Goal: Task Accomplishment & Management: Complete application form

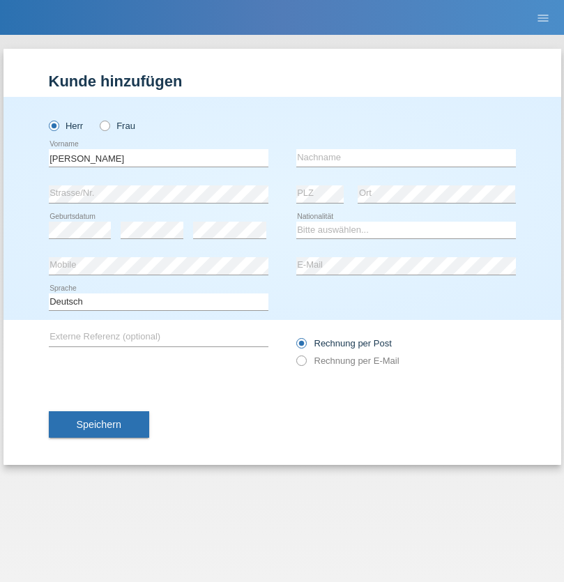
type input "[PERSON_NAME]"
click at [406, 158] on input "text" at bounding box center [406, 157] width 220 height 17
type input "Ammann"
select select "CH"
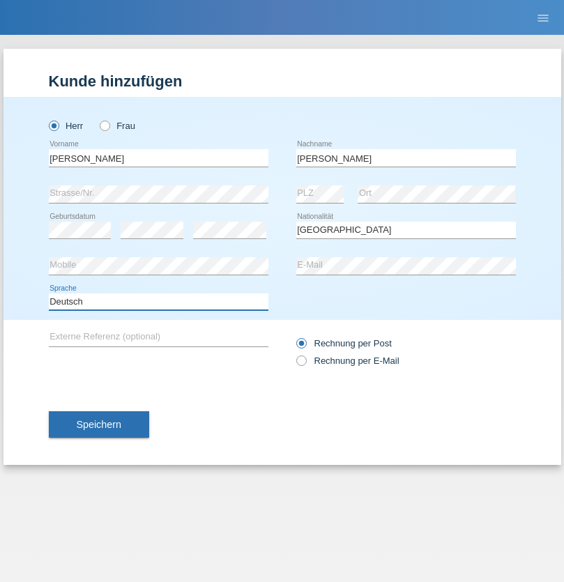
select select "en"
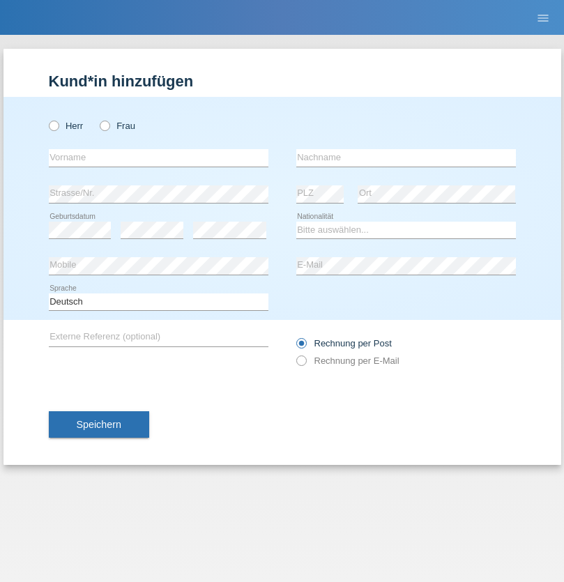
radio input "true"
click at [158, 158] on input "text" at bounding box center [159, 157] width 220 height 17
type input "[PERSON_NAME]"
click at [406, 158] on input "text" at bounding box center [406, 157] width 220 height 17
type input "Florin"
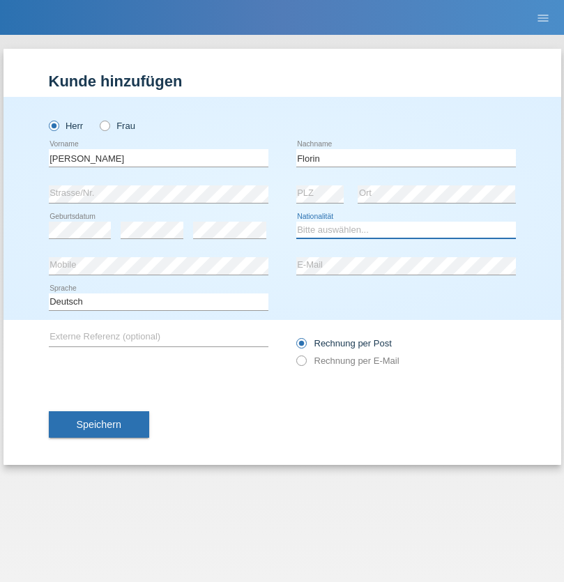
select select "RO"
select select "C"
select select "29"
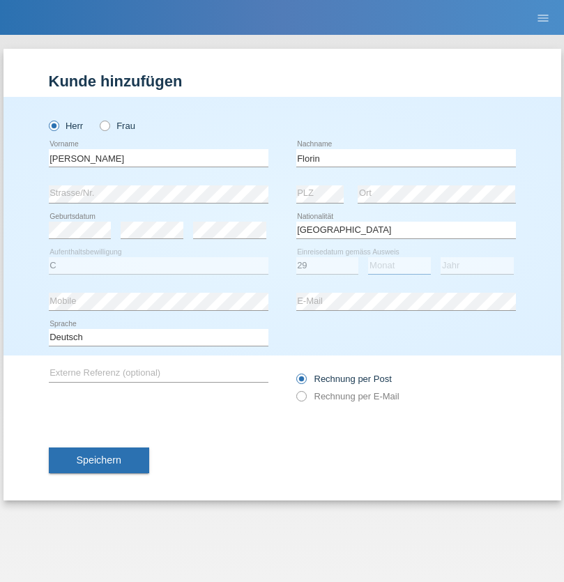
select select "02"
select select "2021"
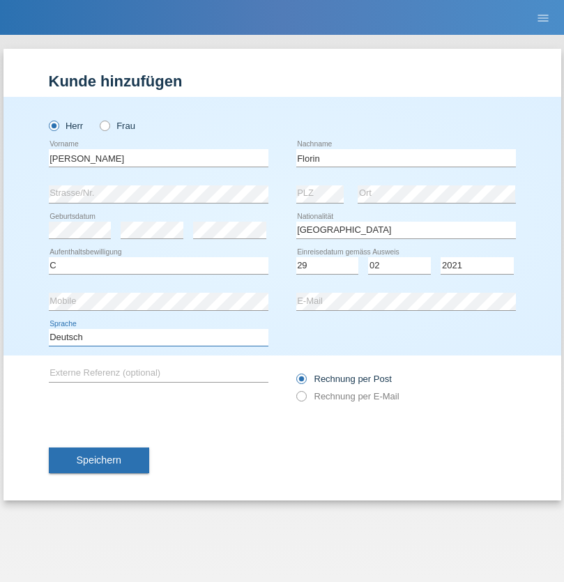
select select "en"
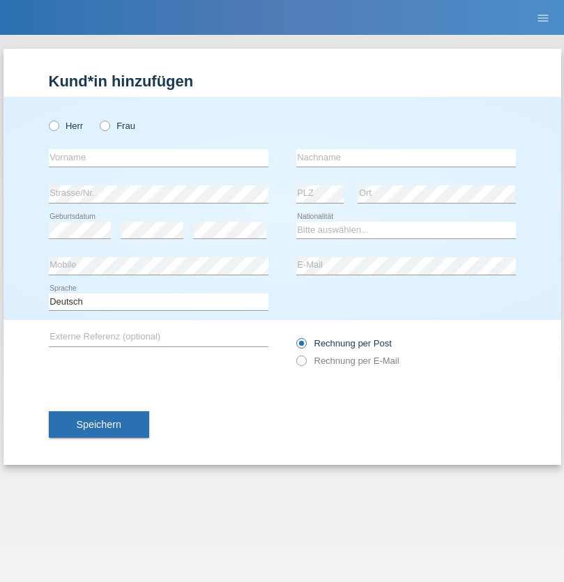
radio input "true"
click at [158, 158] on input "text" at bounding box center [159, 157] width 220 height 17
type input "Ruth"
click at [406, 158] on input "text" at bounding box center [406, 157] width 220 height 17
type input "Krebs"
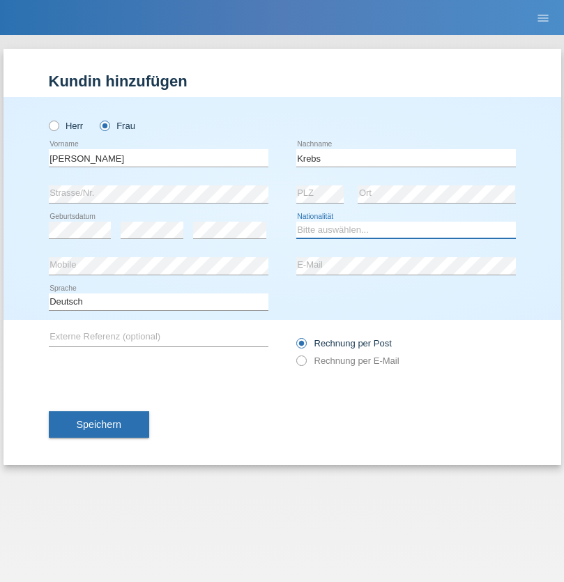
select select "CH"
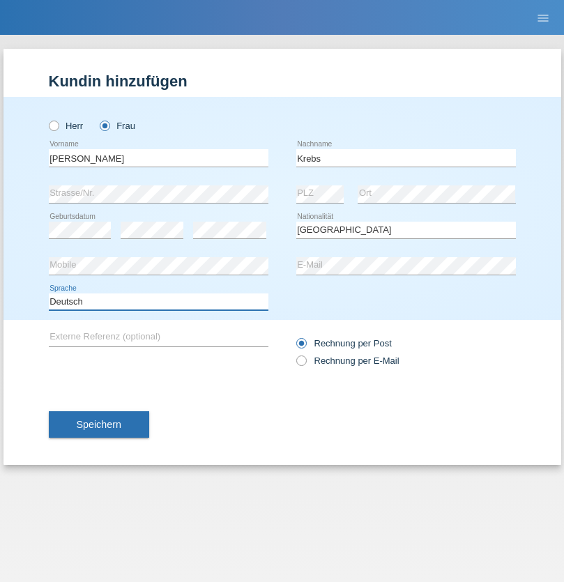
select select "en"
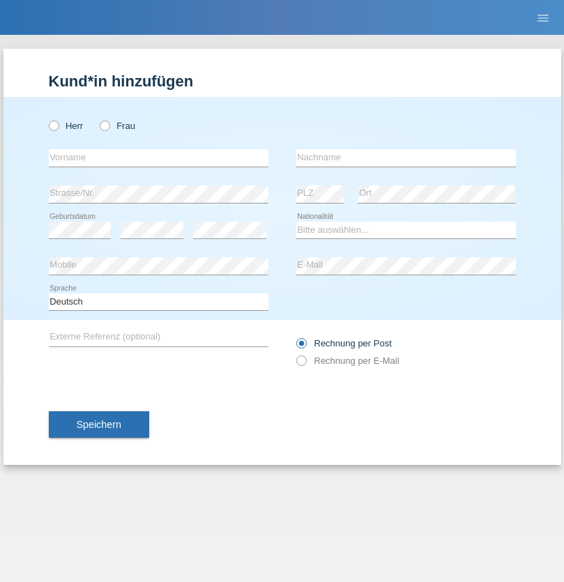
radio input "true"
click at [158, 158] on input "text" at bounding box center [159, 157] width 220 height 17
type input "Qovanaj"
click at [406, 158] on input "text" at bounding box center [406, 157] width 220 height 17
type input "Shaban"
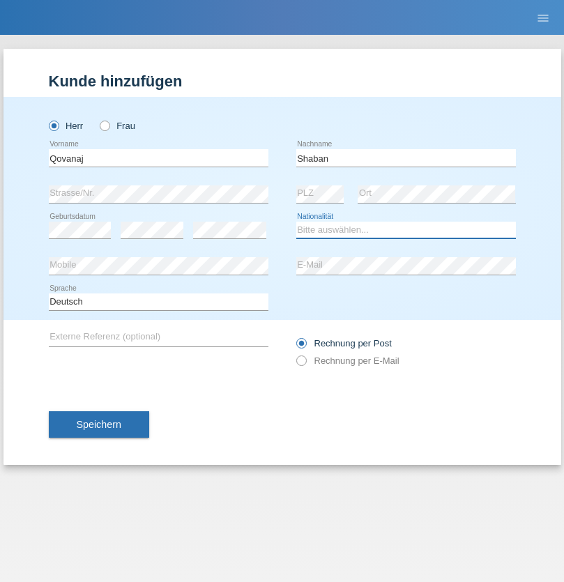
select select "CH"
radio input "true"
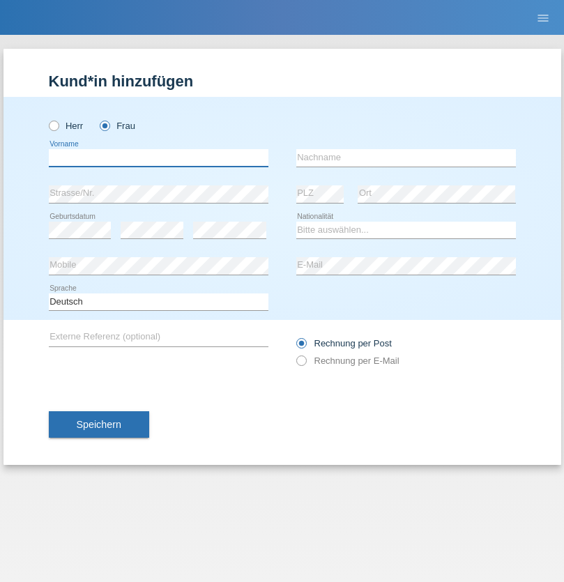
click at [158, 158] on input "text" at bounding box center [159, 157] width 220 height 17
type input "[PERSON_NAME]"
click at [406, 158] on input "text" at bounding box center [406, 157] width 220 height 17
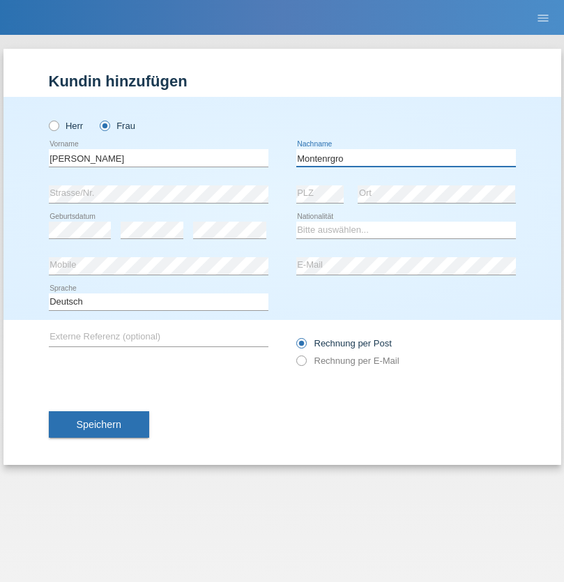
type input "Montenrgro"
select select "ES"
select select "C"
select select "31"
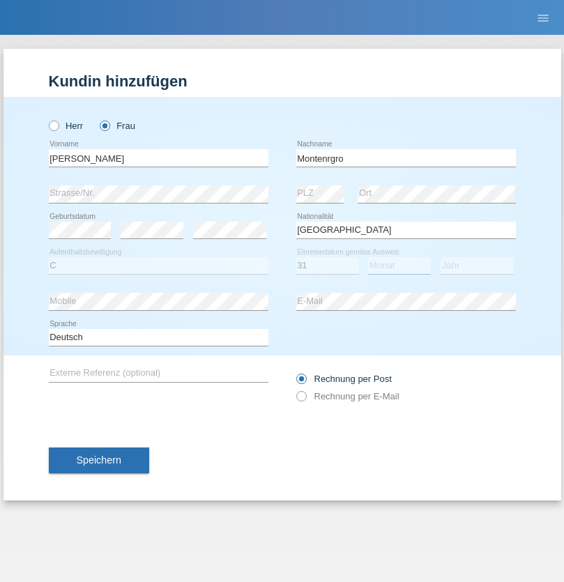
select select "03"
select select "1990"
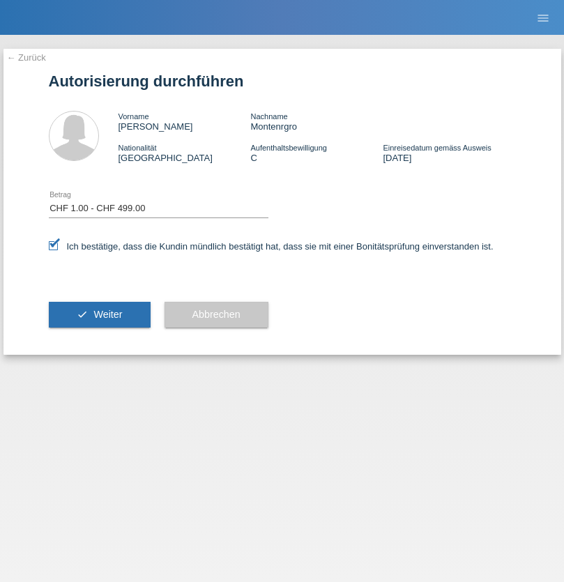
select select "1"
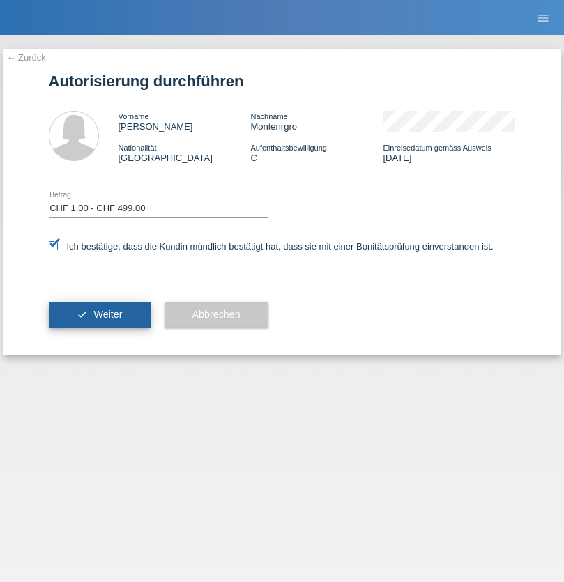
click at [99, 315] on span "Weiter" at bounding box center [107, 314] width 29 height 11
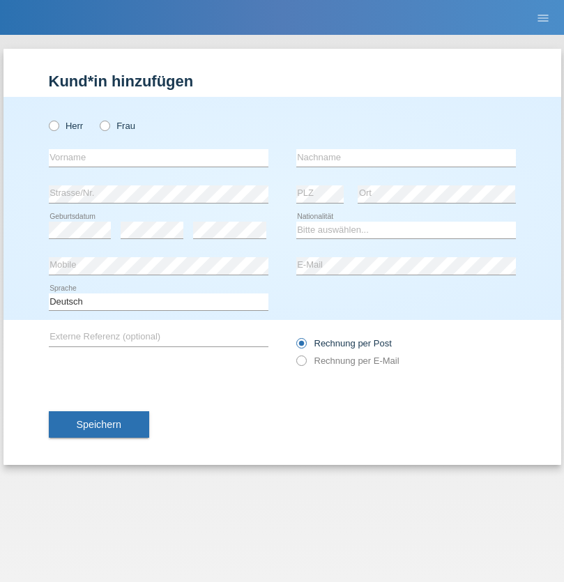
radio input "true"
click at [158, 158] on input "text" at bounding box center [159, 157] width 220 height 17
type input "Marian"
click at [406, 158] on input "text" at bounding box center [406, 157] width 220 height 17
type input "Matusa"
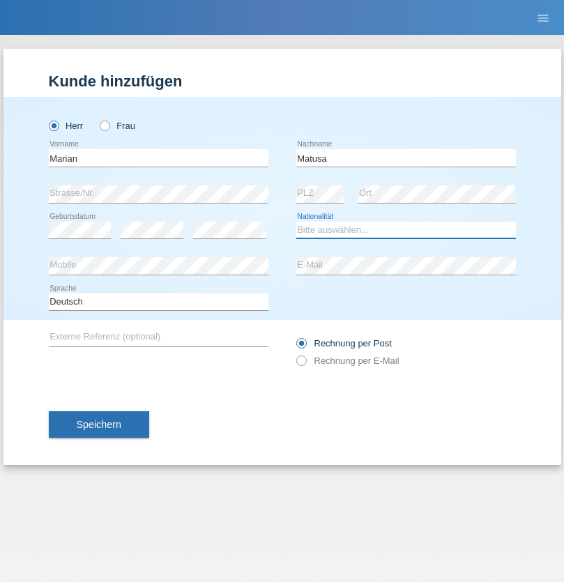
select select "RO"
select select "C"
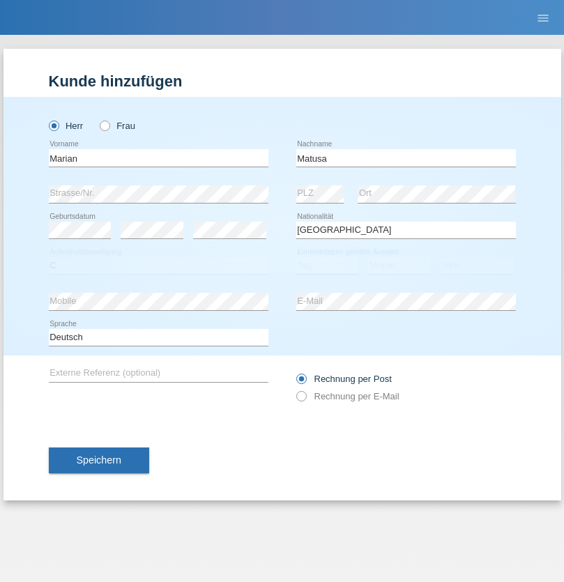
select select "01"
select select "06"
select select "2016"
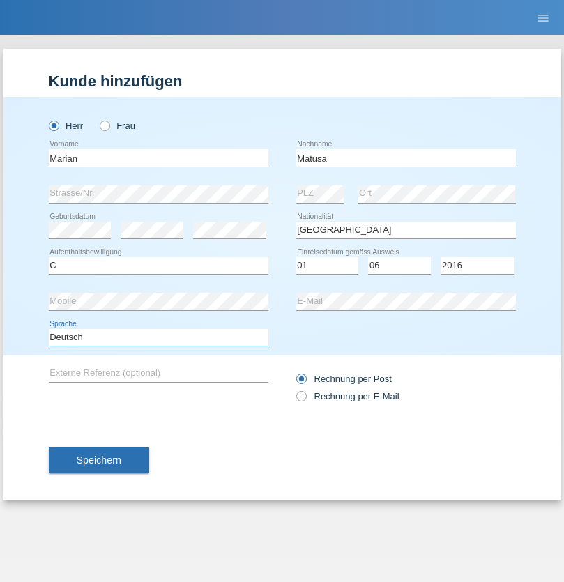
select select "en"
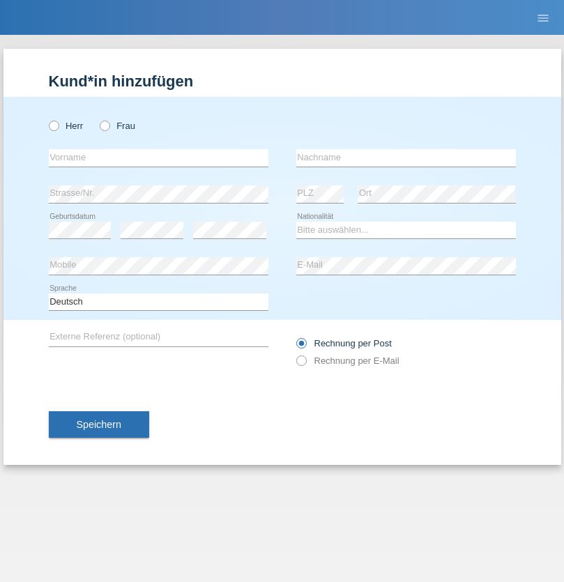
radio input "true"
click at [158, 158] on input "text" at bounding box center [159, 157] width 220 height 17
type input "Marco"
click at [406, 158] on input "text" at bounding box center [406, 157] width 220 height 17
type input "Weinlein"
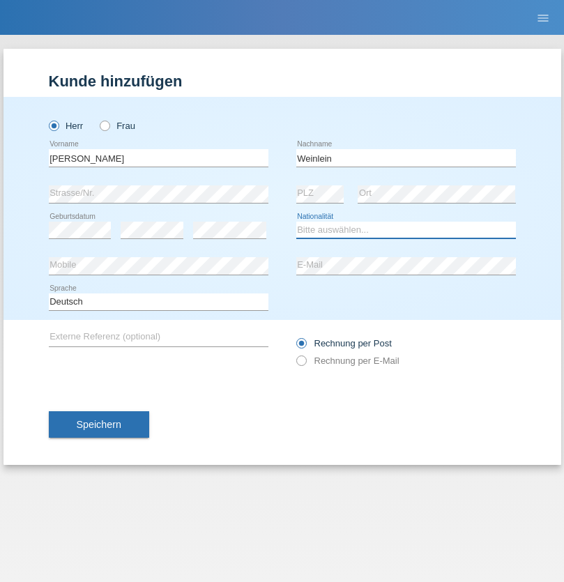
select select "CH"
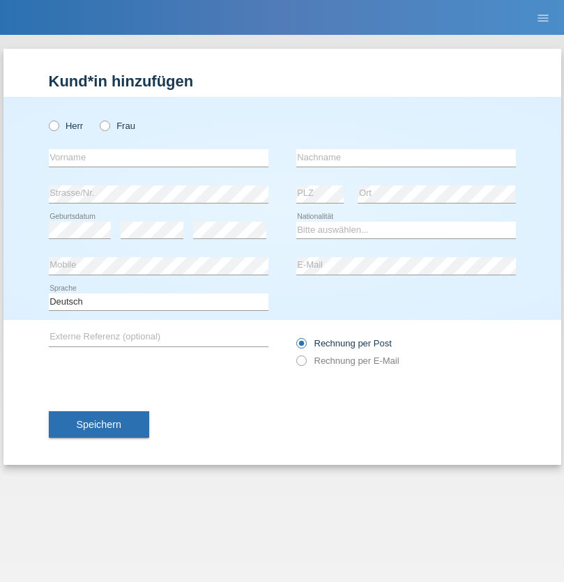
radio input "true"
click at [158, 158] on input "text" at bounding box center [159, 157] width 220 height 17
type input "Jashari lmeri"
click at [406, 158] on input "text" at bounding box center [406, 157] width 220 height 17
type input "Rabije"
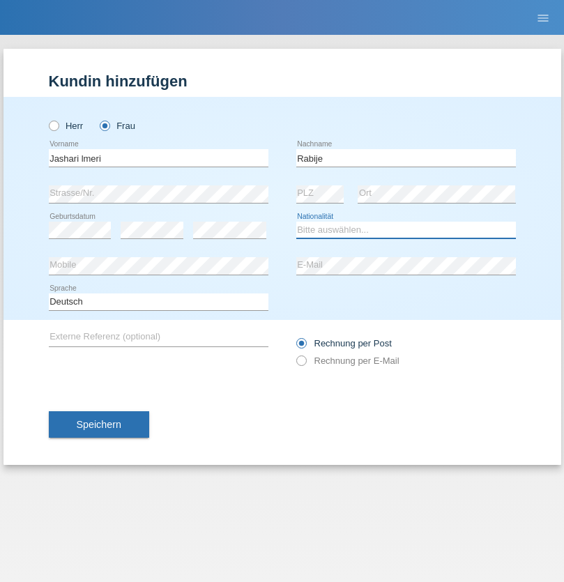
select select "CH"
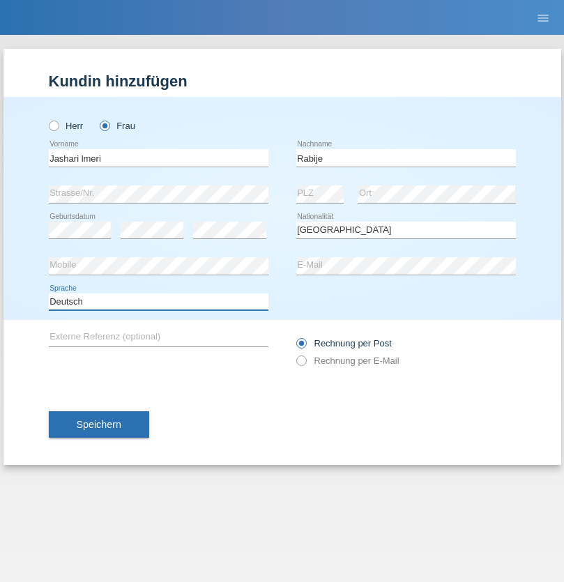
select select "en"
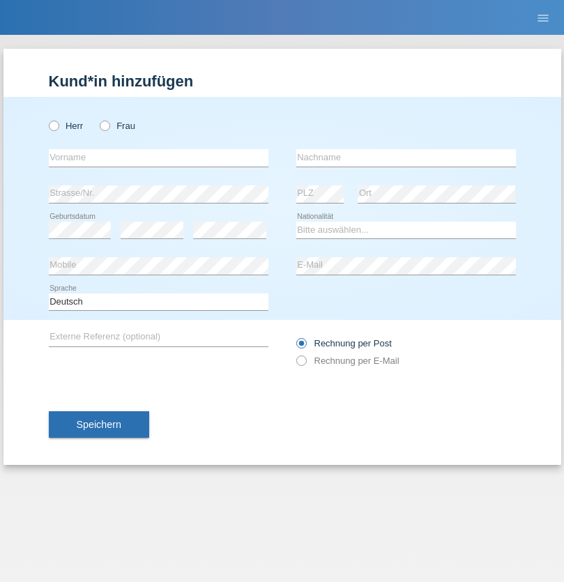
radio input "true"
click at [158, 158] on input "text" at bounding box center [159, 157] width 220 height 17
type input "firat"
click at [406, 158] on input "text" at bounding box center [406, 157] width 220 height 17
type input "kara"
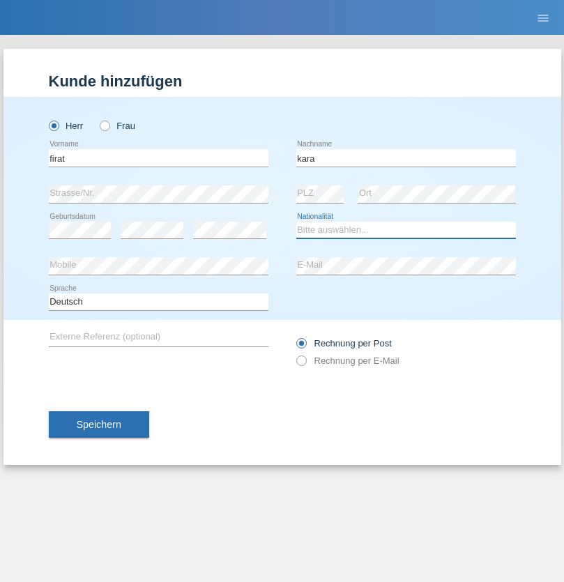
select select "CH"
radio input "true"
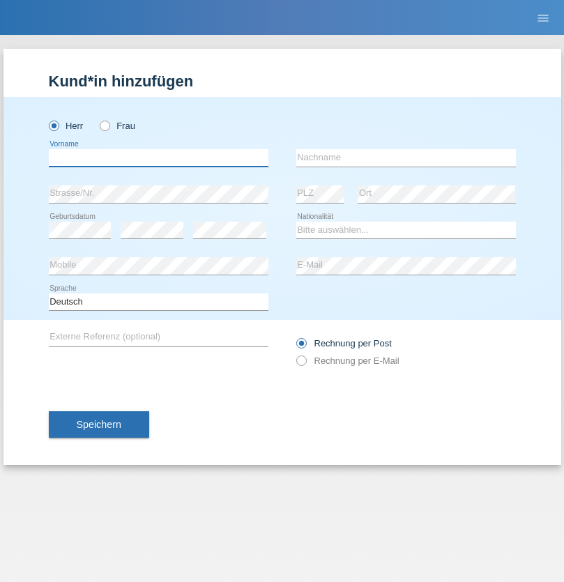
click at [158, 158] on input "text" at bounding box center [159, 157] width 220 height 17
type input "Gigov"
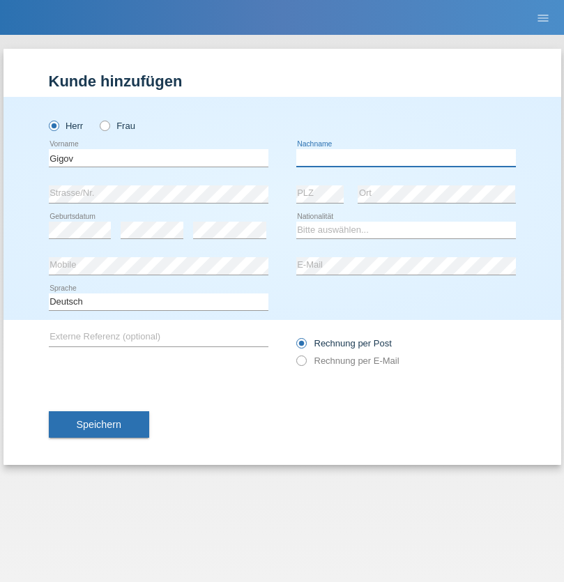
click at [406, 158] on input "text" at bounding box center [406, 157] width 220 height 17
type input "Zhan"
select select "BG"
select select "C"
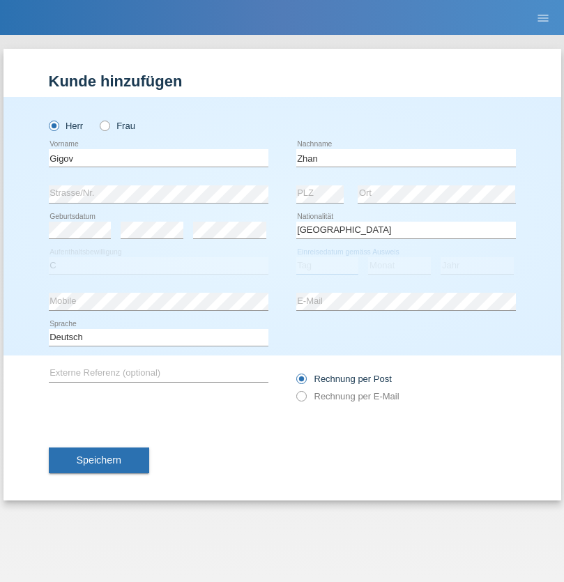
select select "23"
select select "10"
select select "2021"
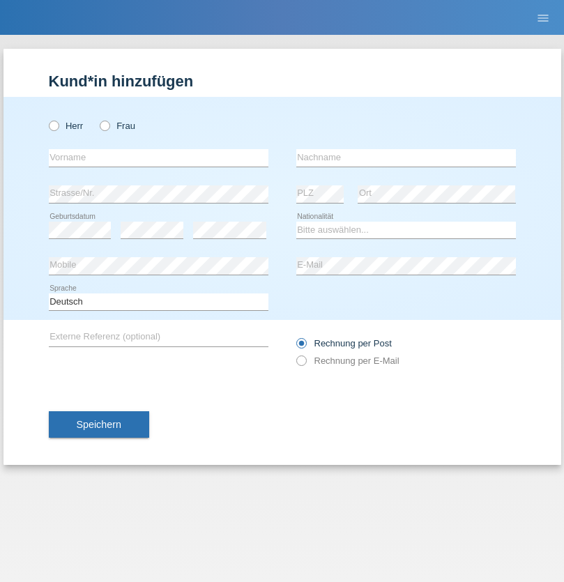
radio input "true"
click at [158, 158] on input "text" at bounding box center [159, 157] width 220 height 17
type input "Amand"
click at [406, 158] on input "text" at bounding box center [406, 157] width 220 height 17
type input "Pires"
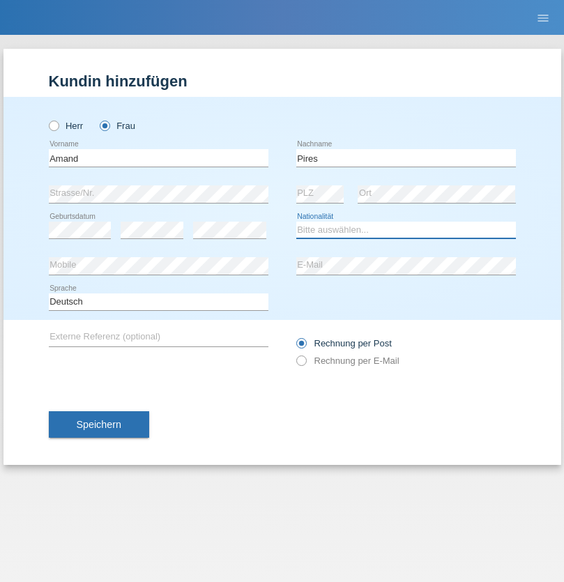
select select "CH"
radio input "true"
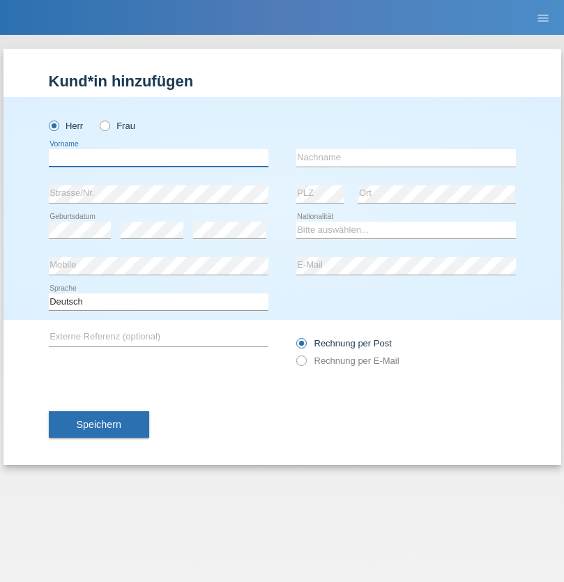
click at [158, 158] on input "text" at bounding box center [159, 157] width 220 height 17
type input "Anwar"
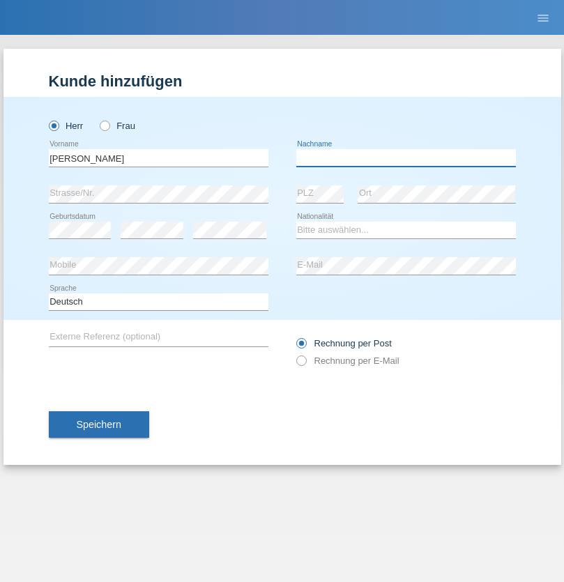
click at [406, 158] on input "text" at bounding box center [406, 157] width 220 height 17
type input "Saidi"
select select "CH"
radio input "true"
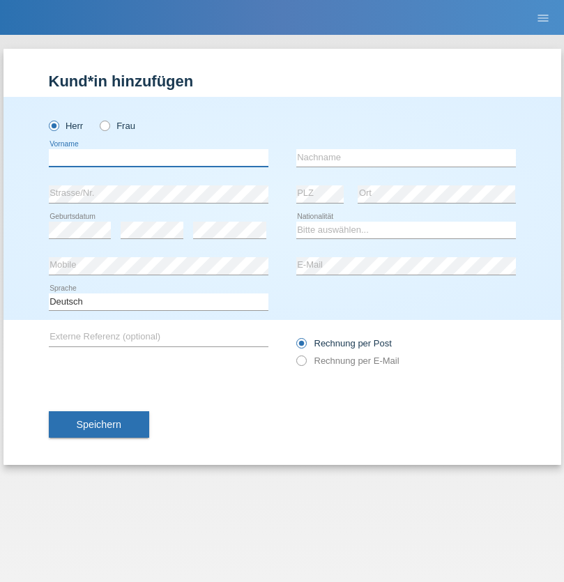
click at [158, 158] on input "text" at bounding box center [159, 157] width 220 height 17
type input "Matusa"
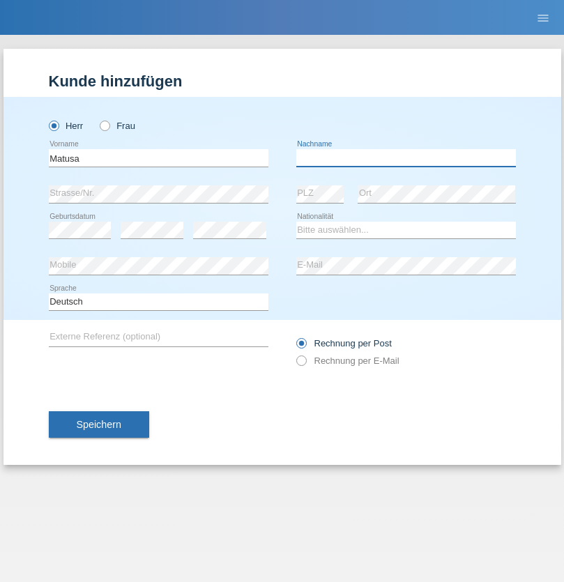
click at [406, 158] on input "text" at bounding box center [406, 157] width 220 height 17
type input "[PERSON_NAME]"
select select "OM"
select select "C"
select select "01"
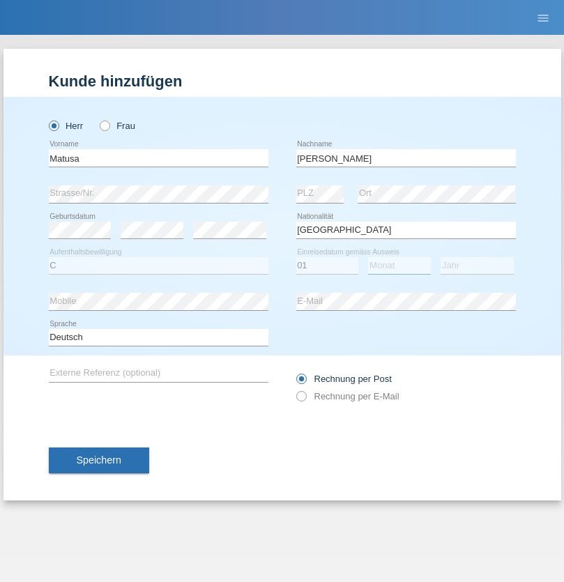
select select "06"
select select "2016"
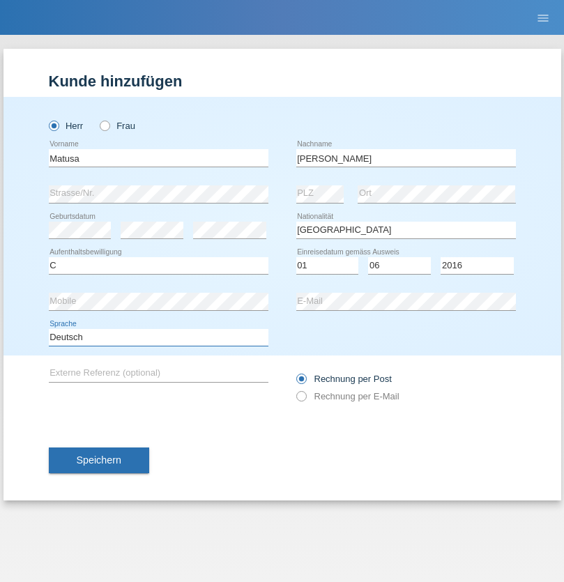
select select "en"
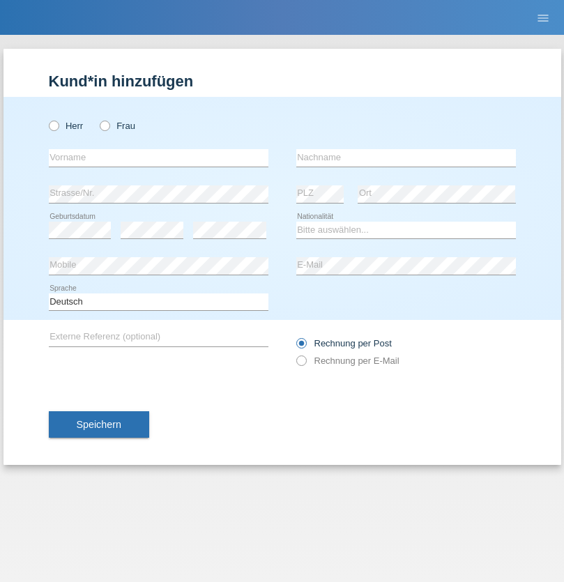
radio input "true"
click at [158, 158] on input "text" at bounding box center [159, 157] width 220 height 17
type input "[PERSON_NAME]"
click at [406, 158] on input "text" at bounding box center [406, 157] width 220 height 17
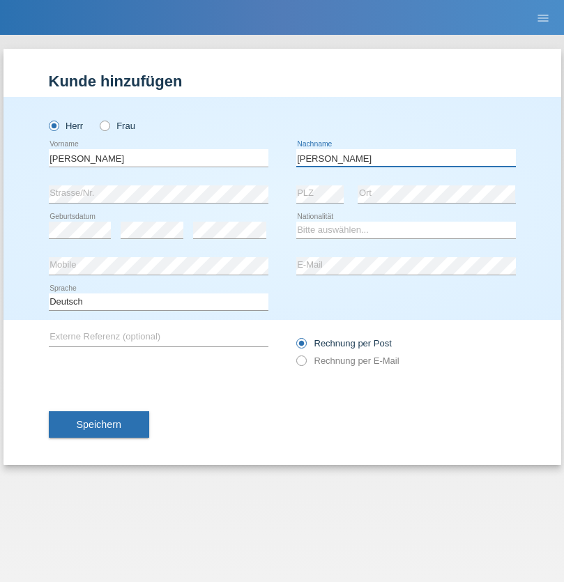
type input "Branquinho Alexander"
select select "PT"
select select "C"
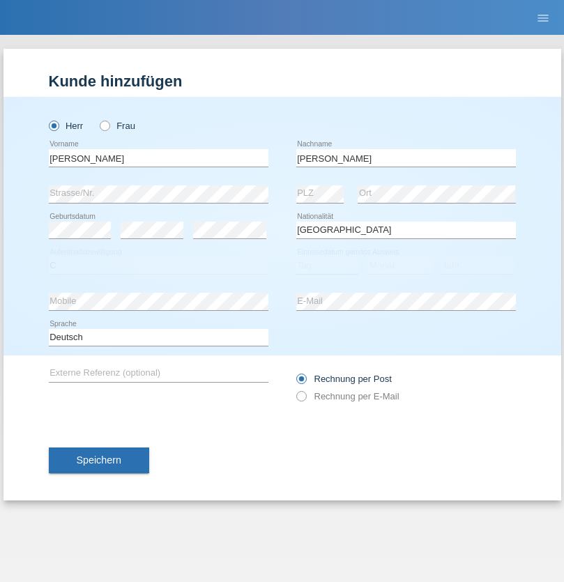
select select "23"
select select "08"
select select "2021"
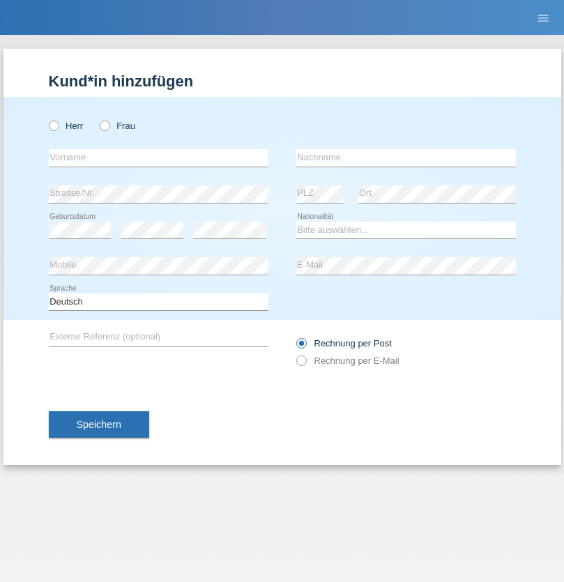
radio input "true"
click at [158, 158] on input "text" at bounding box center [159, 157] width 220 height 17
type input "[PERSON_NAME]"
click at [406, 158] on input "text" at bounding box center [406, 157] width 220 height 17
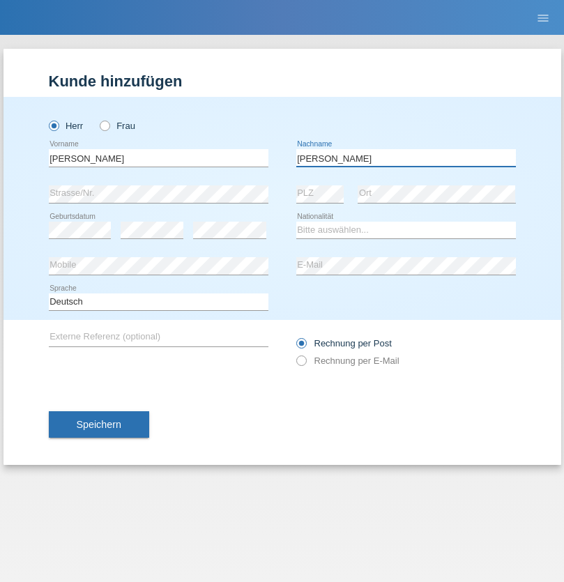
type input "[PERSON_NAME]"
select select "CH"
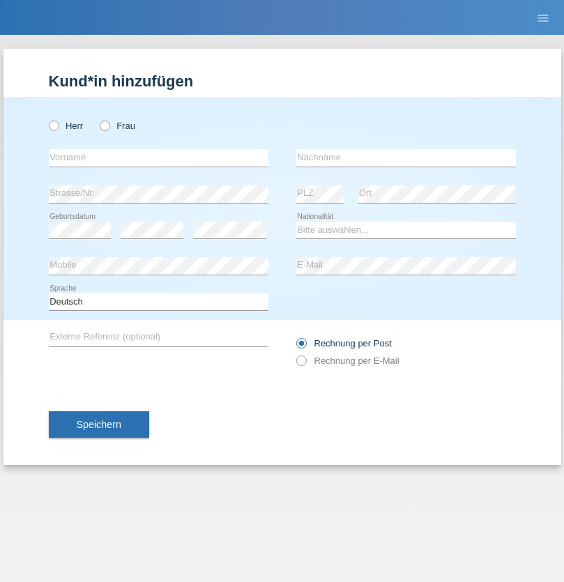
radio input "true"
click at [158, 158] on input "text" at bounding box center [159, 157] width 220 height 17
type input "Szilvia"
click at [406, 158] on input "text" at bounding box center [406, 157] width 220 height 17
type input "Olakh"
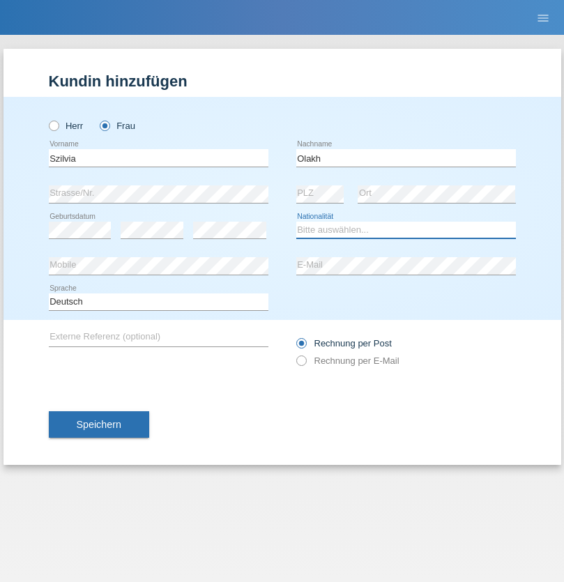
select select "UA"
select select "C"
select select "15"
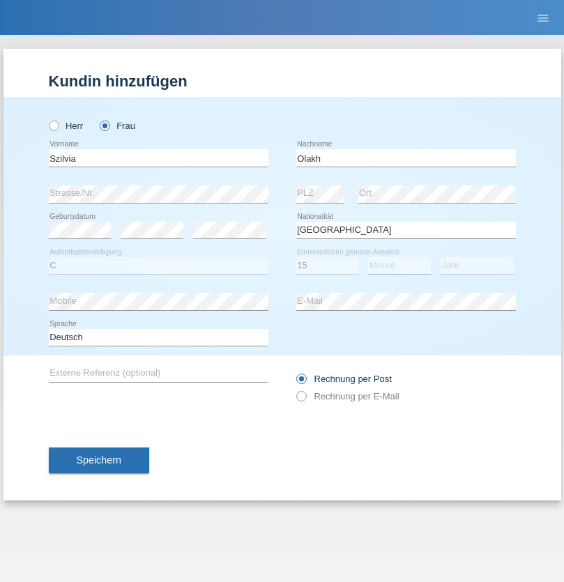
select select "09"
select select "2021"
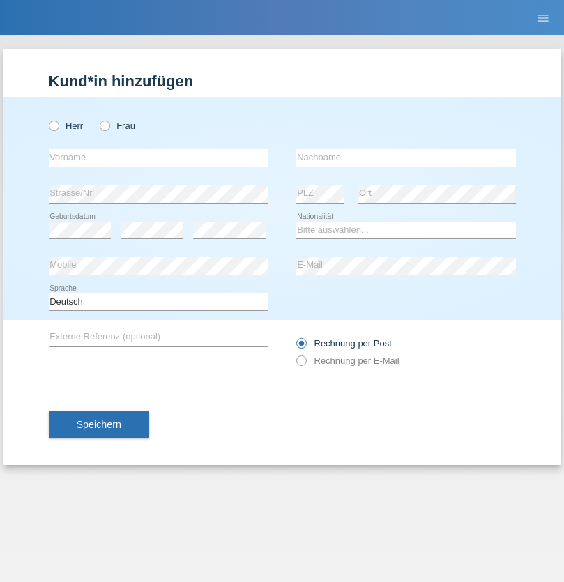
radio input "true"
click at [158, 158] on input "text" at bounding box center [159, 157] width 220 height 17
type input "Asrit"
click at [406, 158] on input "text" at bounding box center [406, 157] width 220 height 17
type input "Kupa"
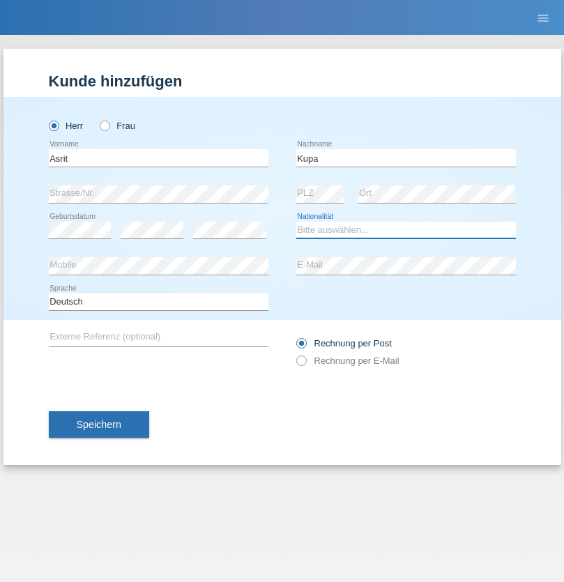
select select "MK"
select select "C"
select select "27"
select select "05"
radio input "true"
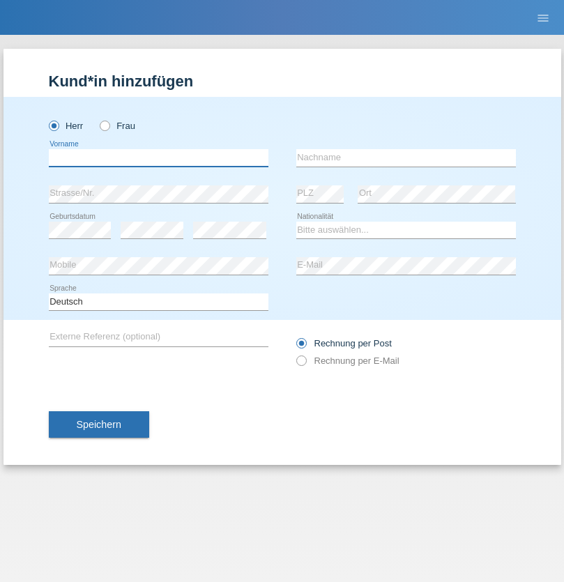
click at [158, 158] on input "text" at bounding box center [159, 157] width 220 height 17
type input "[PERSON_NAME]"
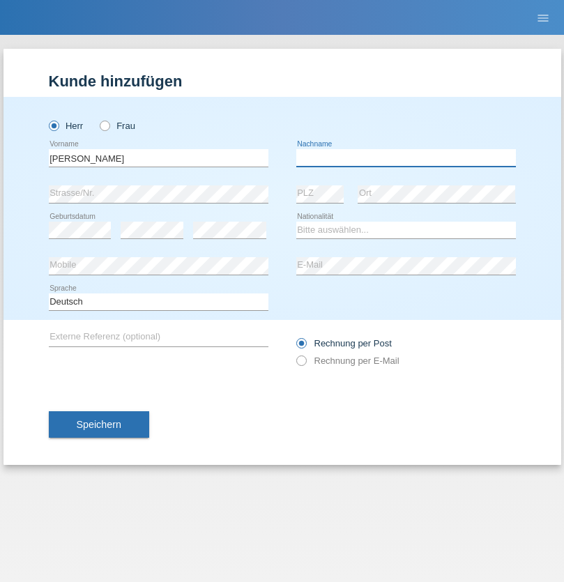
click at [406, 158] on input "text" at bounding box center [406, 157] width 220 height 17
type input "[PERSON_NAME]"
select select "SY"
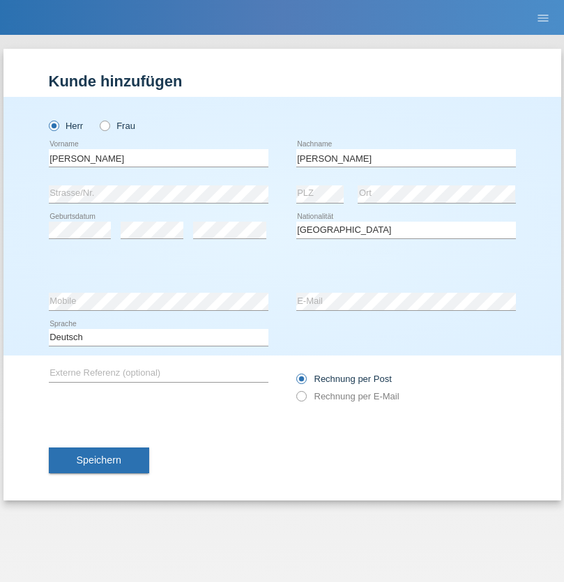
select select "C"
select select "15"
select select "09"
select select "2021"
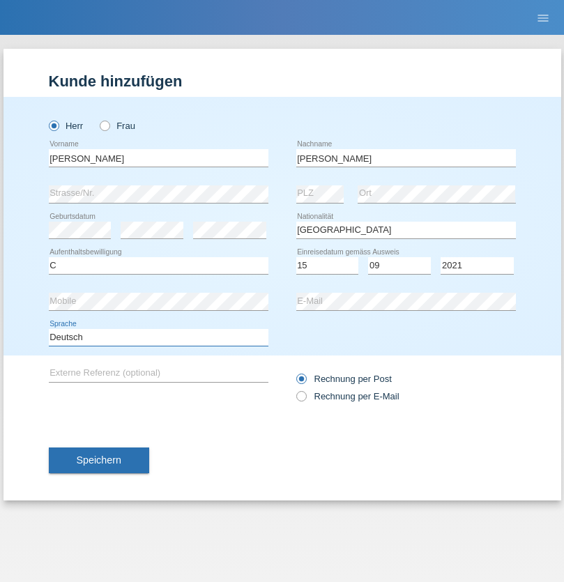
select select "en"
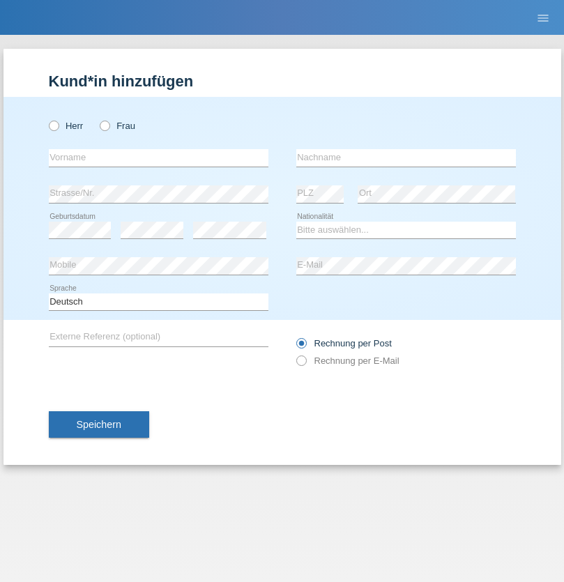
radio input "true"
select select "CH"
radio input "true"
click at [158, 158] on input "text" at bounding box center [159, 157] width 220 height 17
type input "[PERSON_NAME]"
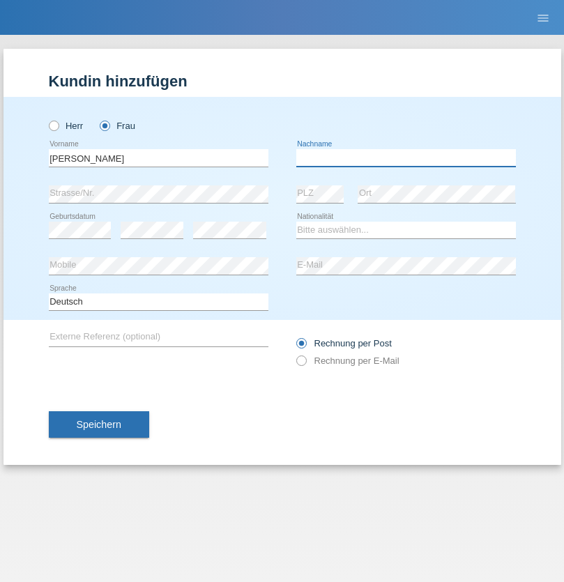
click at [406, 158] on input "text" at bounding box center [406, 157] width 220 height 17
type input "Bacic"
select select "CH"
